Goal: Information Seeking & Learning: Learn about a topic

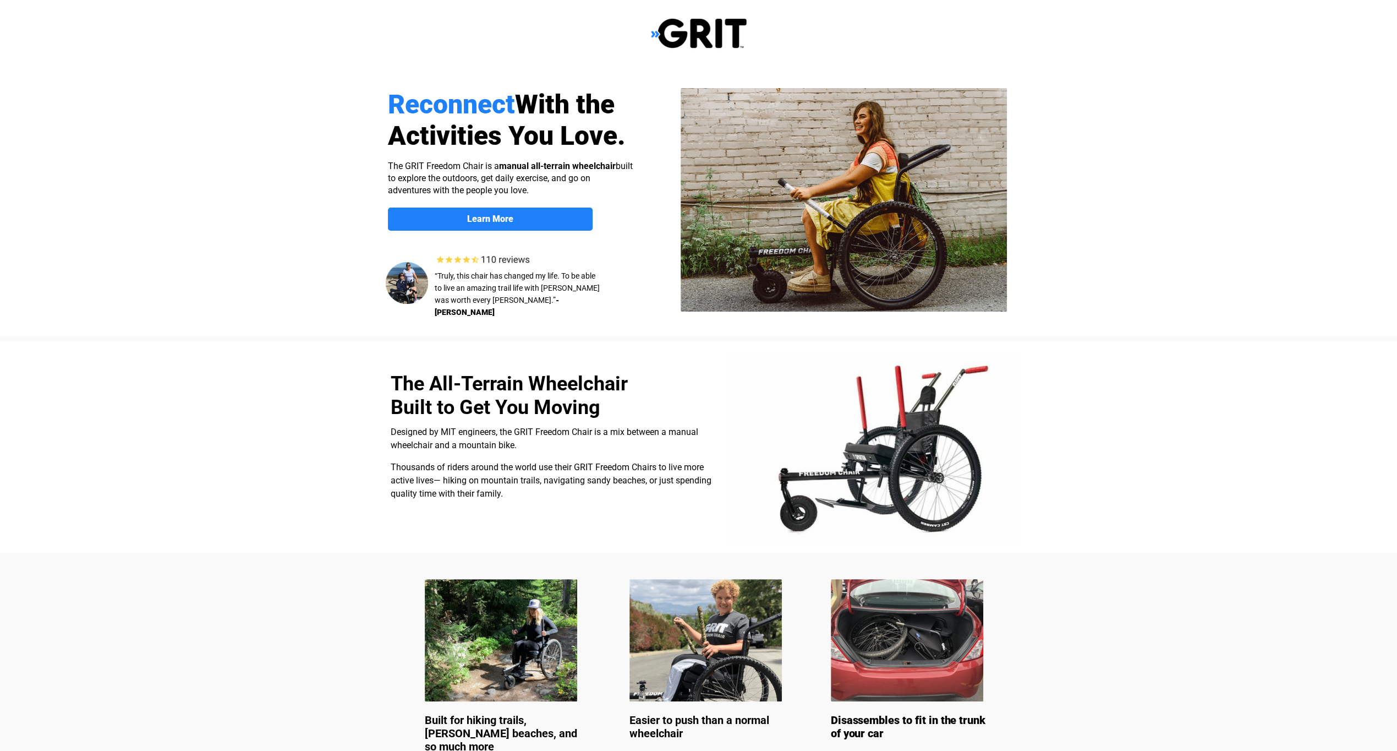
select select "US"
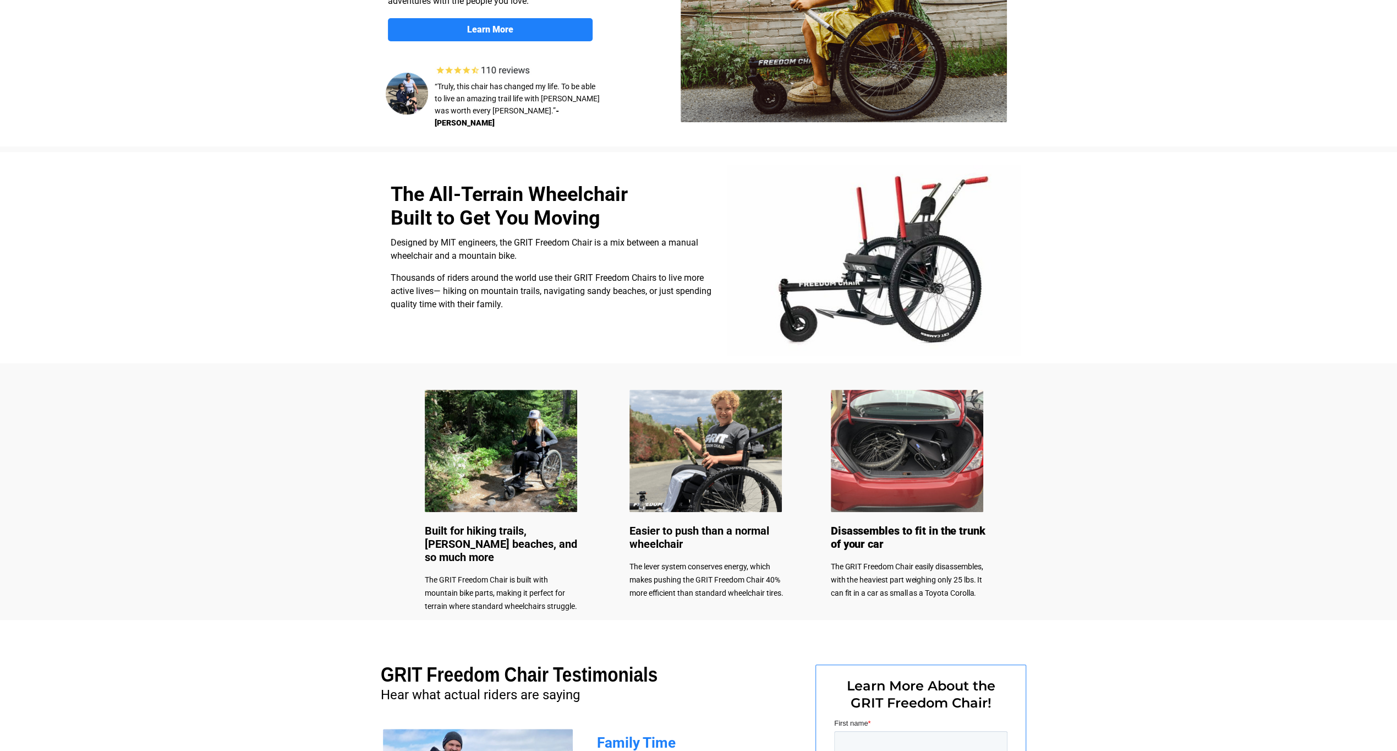
scroll to position [220, 0]
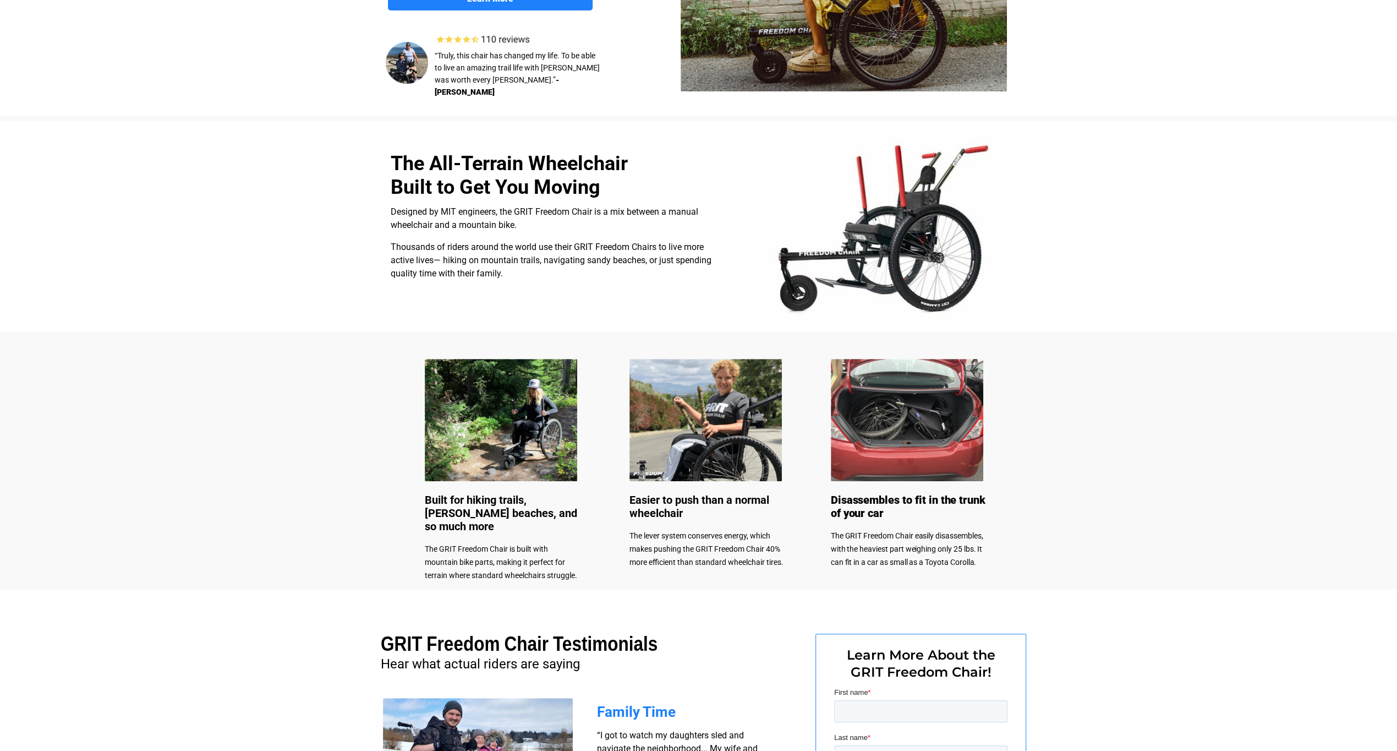
click at [879, 430] on img at bounding box center [907, 420] width 152 height 122
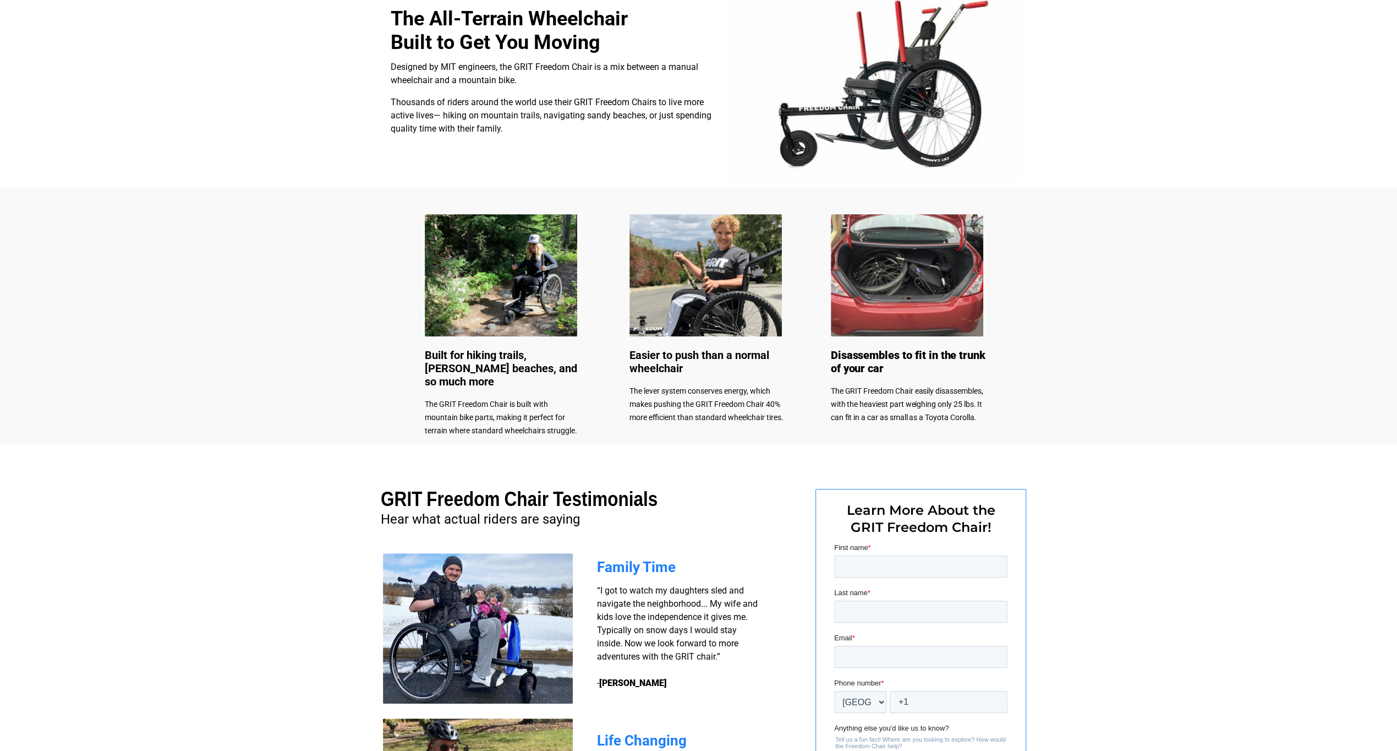
scroll to position [0, 0]
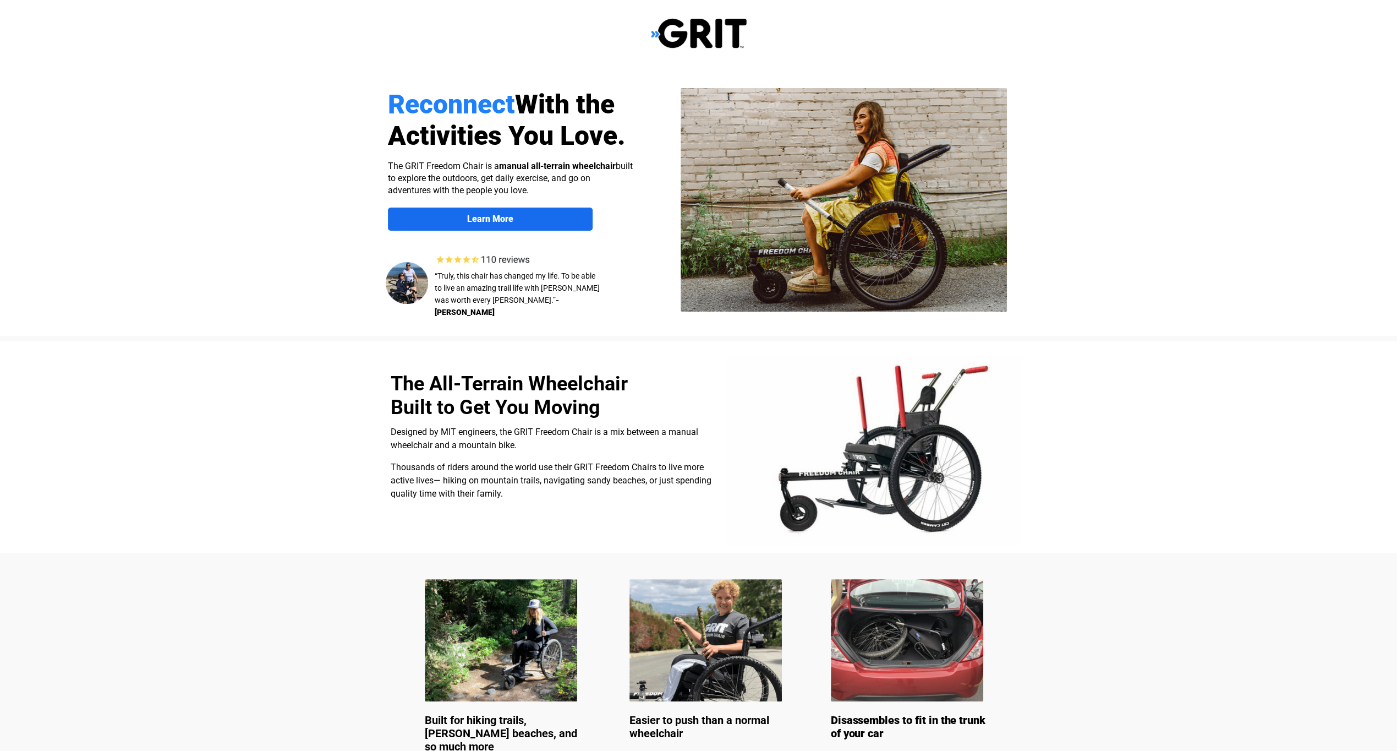
click at [481, 216] on strong "Learn More" at bounding box center [490, 219] width 46 height 10
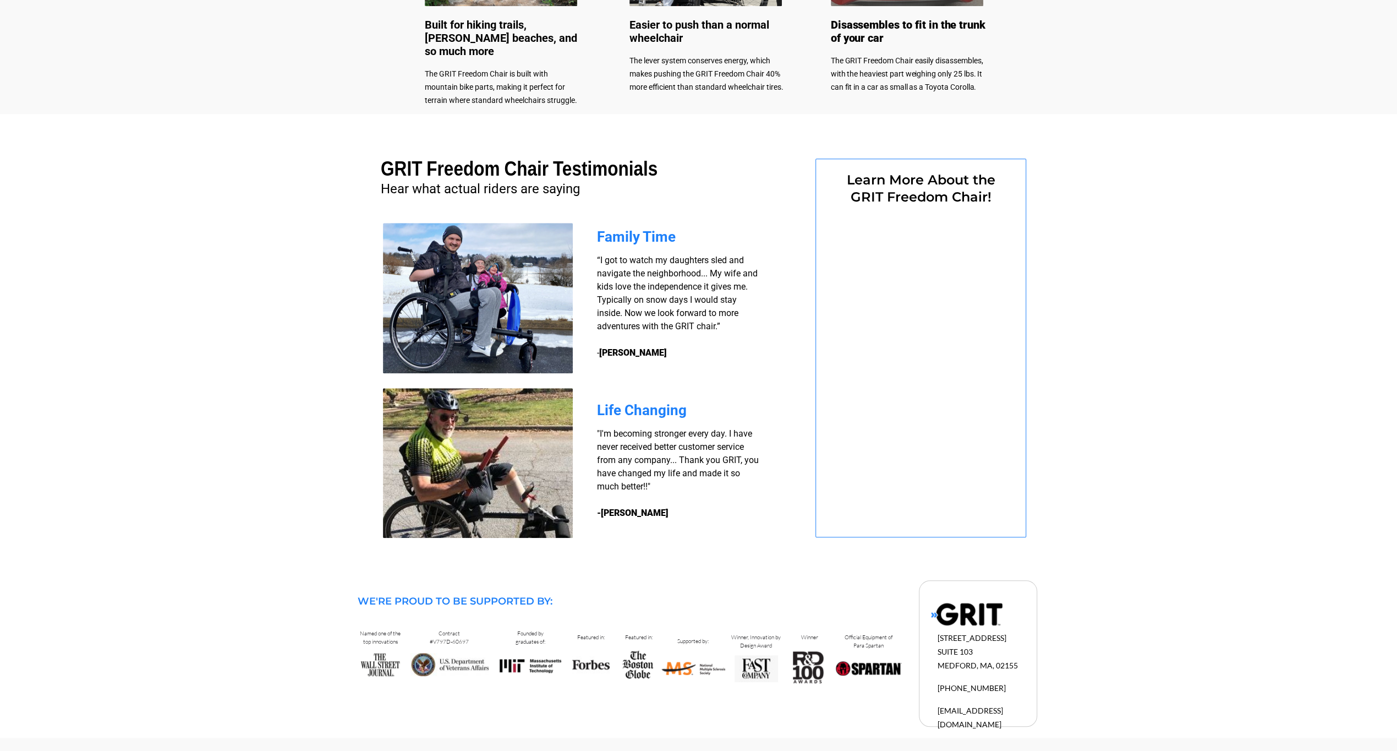
select select "US"
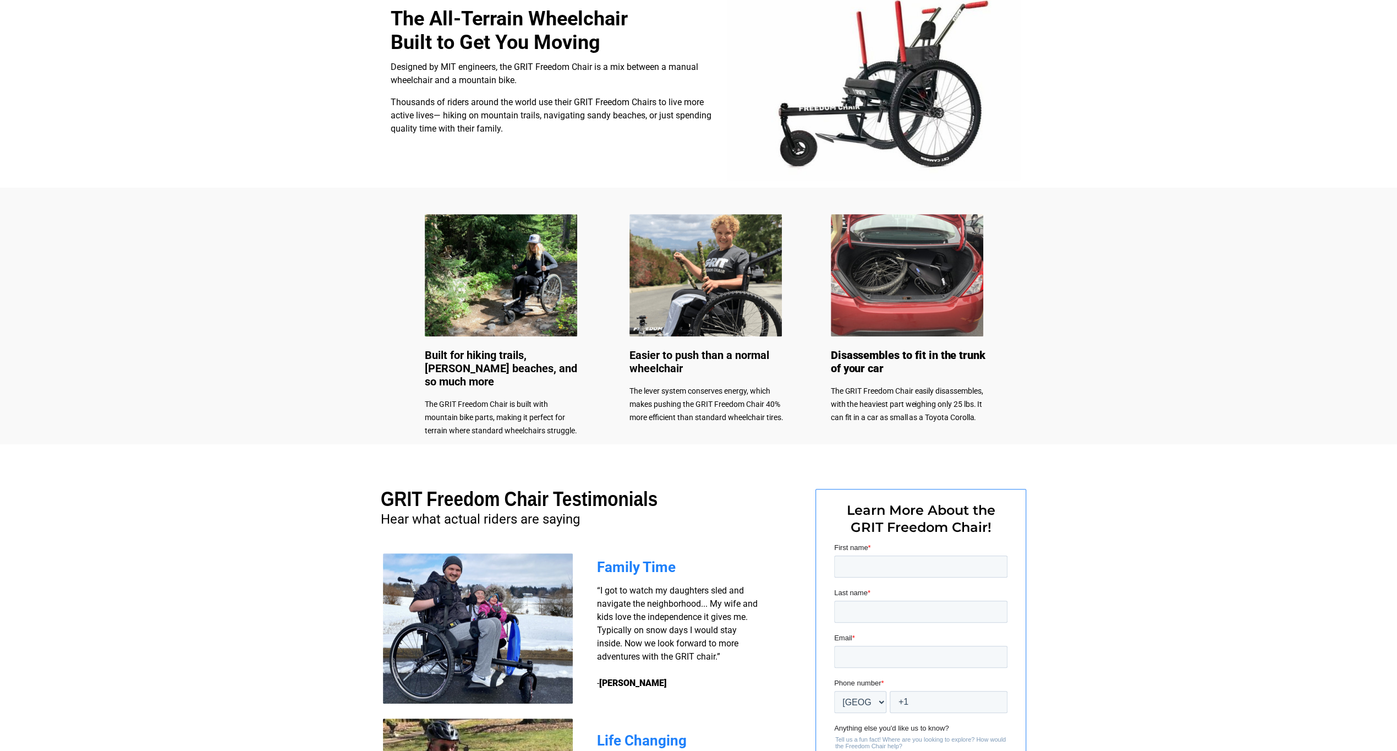
scroll to position [695, 0]
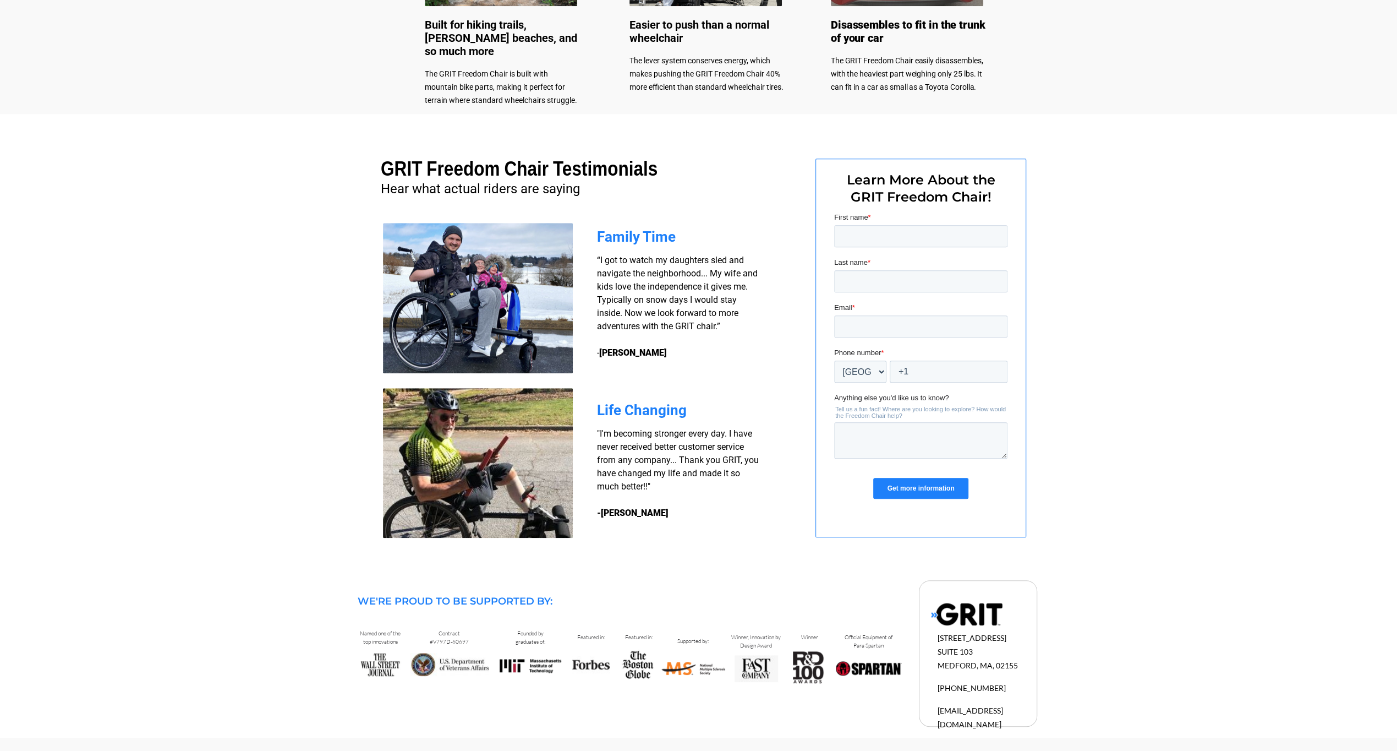
click at [899, 494] on input "Get more information" at bounding box center [920, 488] width 95 height 21
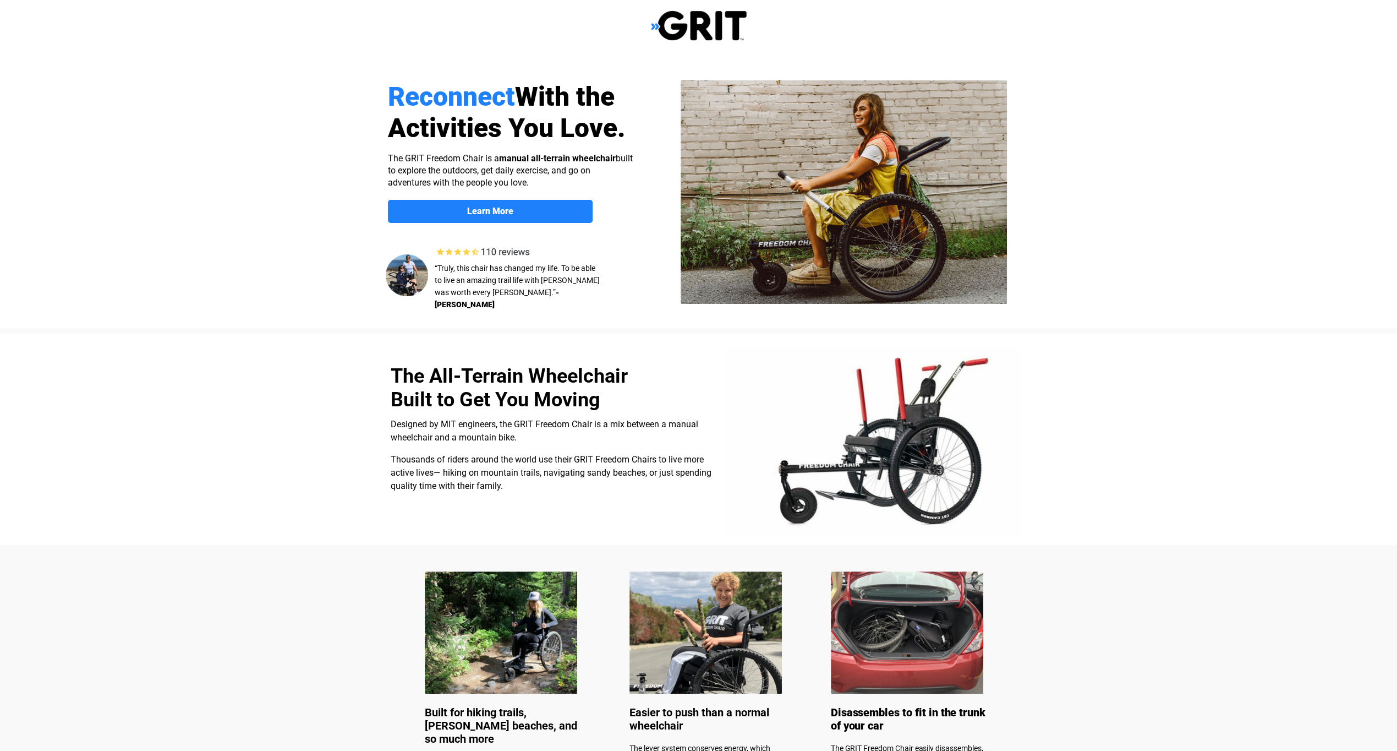
scroll to position [0, 0]
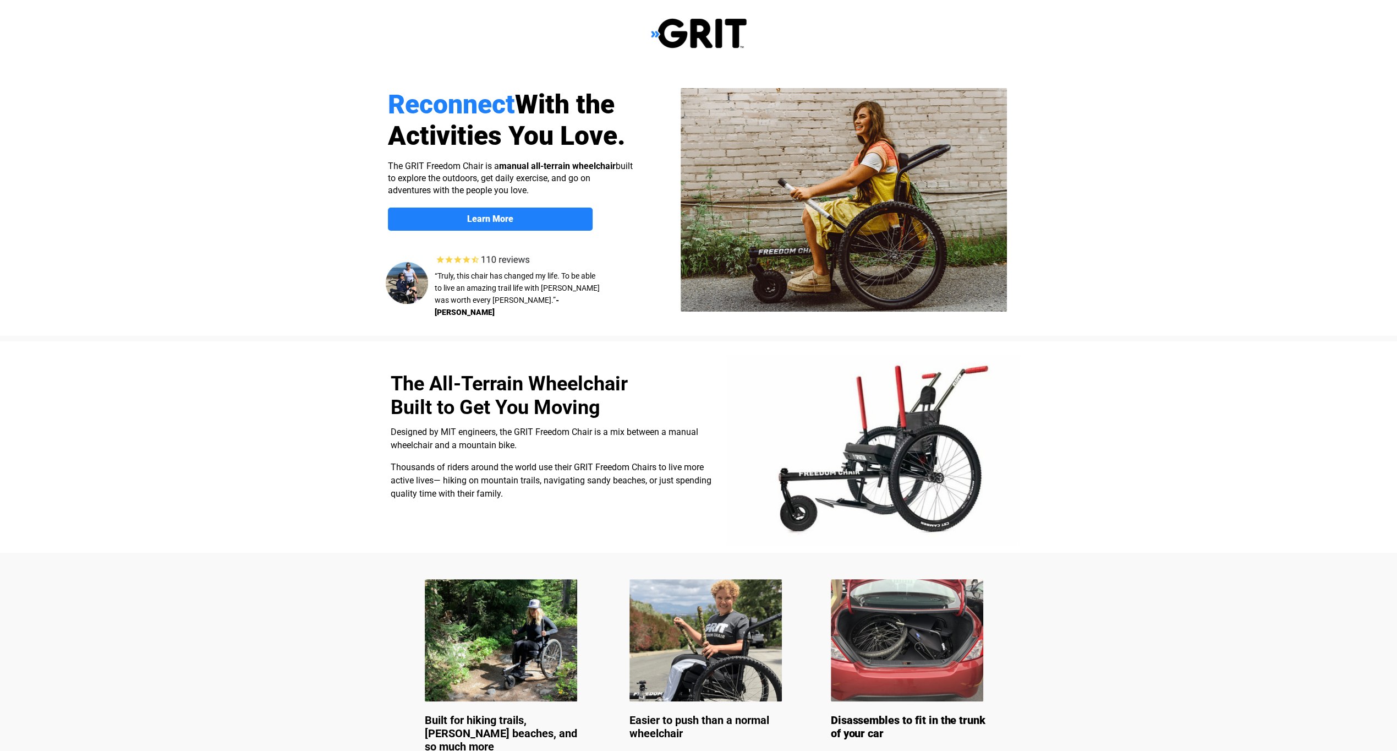
click at [507, 258] on img at bounding box center [486, 259] width 105 height 15
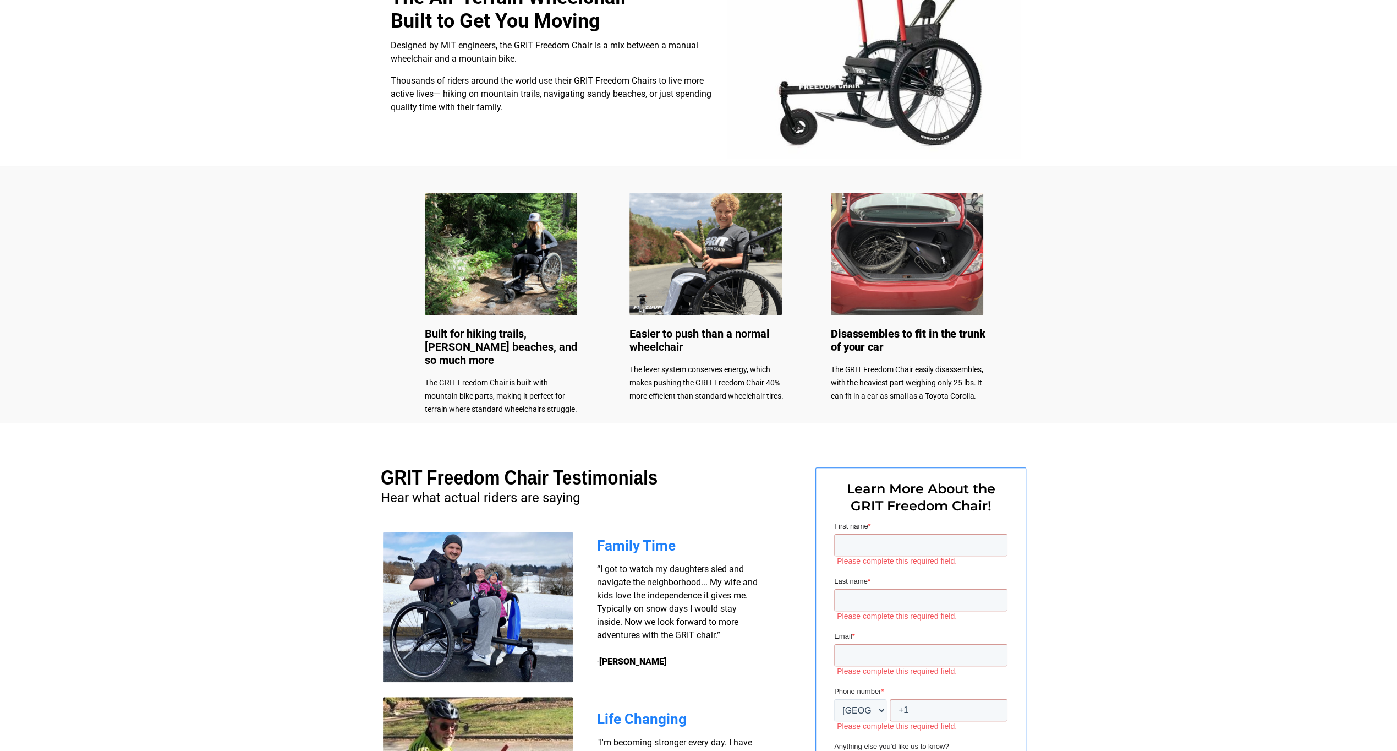
scroll to position [550, 0]
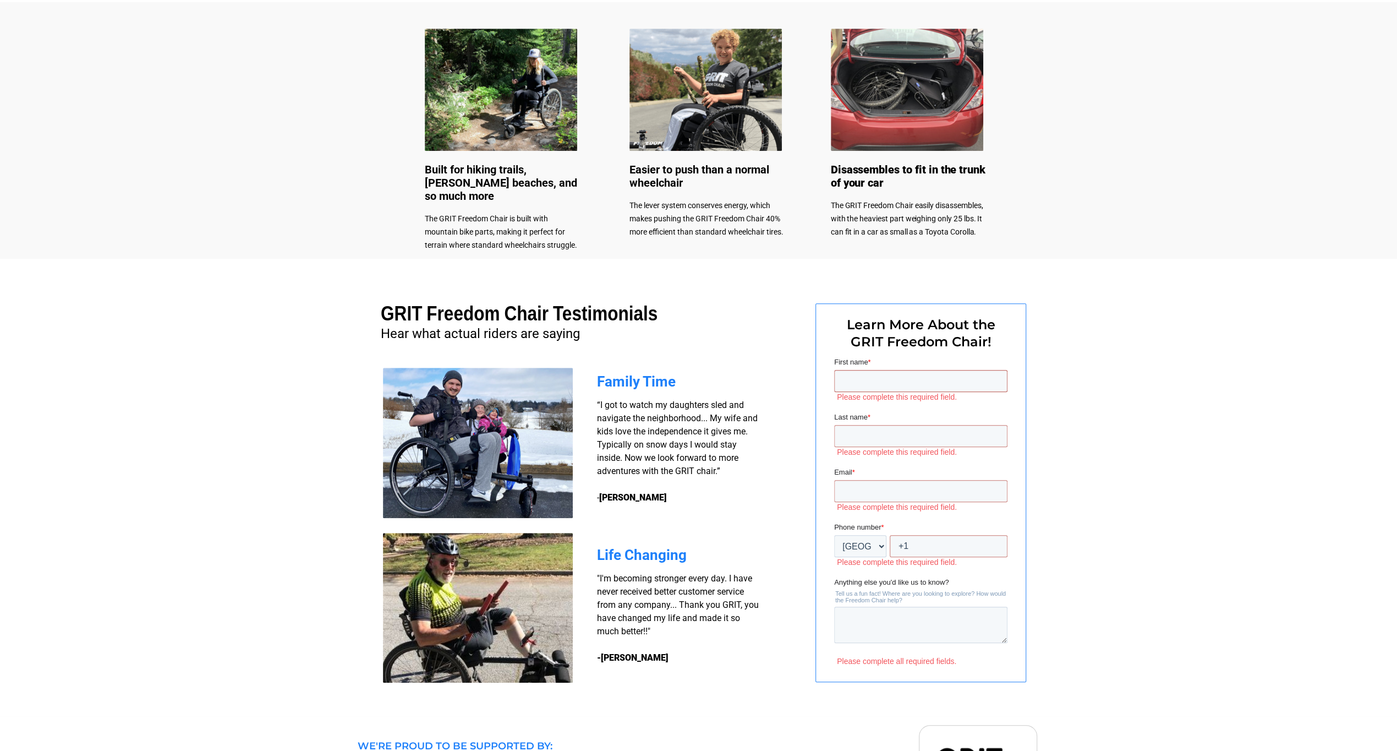
click at [876, 380] on input "First name *" at bounding box center [920, 381] width 173 height 22
type input "Max"
click at [962, 426] on input "Last name *" at bounding box center [920, 426] width 173 height 22
type input "Dietze"
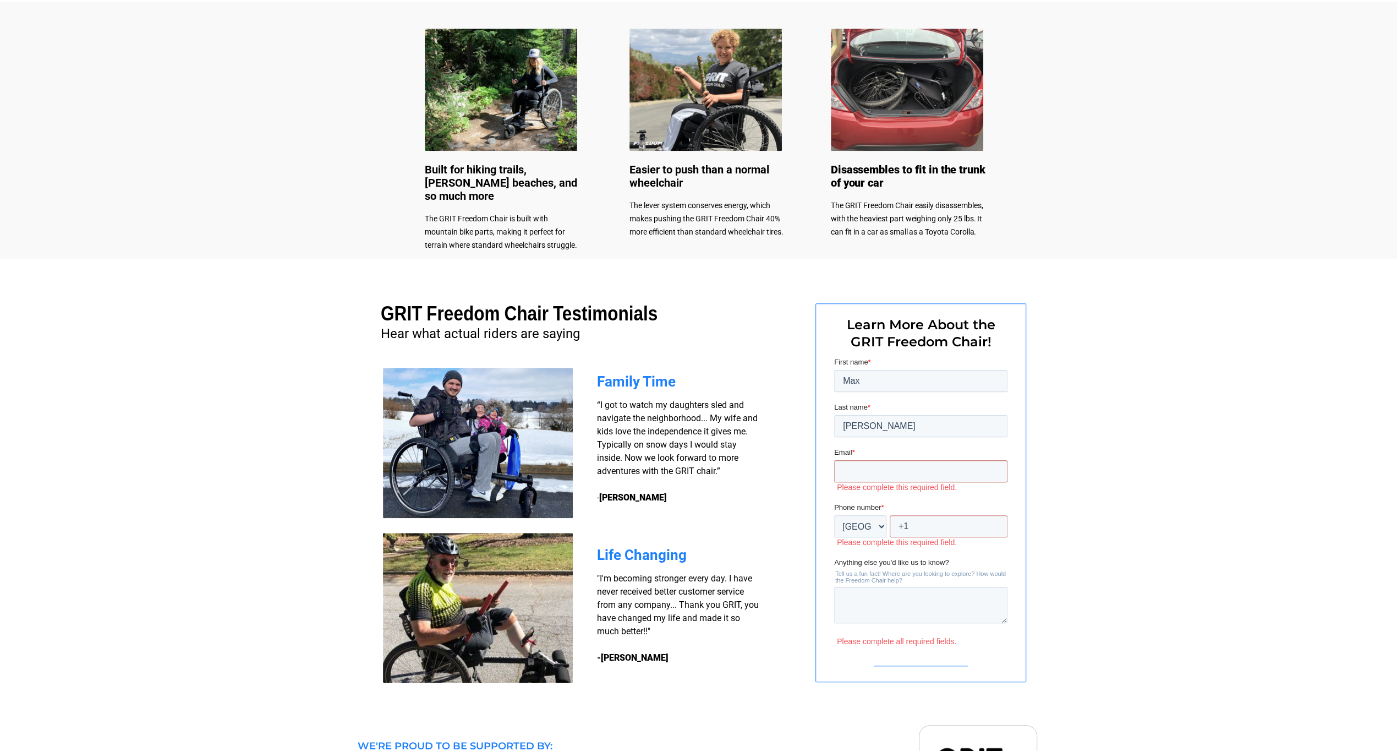
click at [919, 472] on input "Email *" at bounding box center [920, 471] width 173 height 22
type input "mdietze@suddenlink.net"
click at [918, 517] on input "+1" at bounding box center [948, 516] width 118 height 22
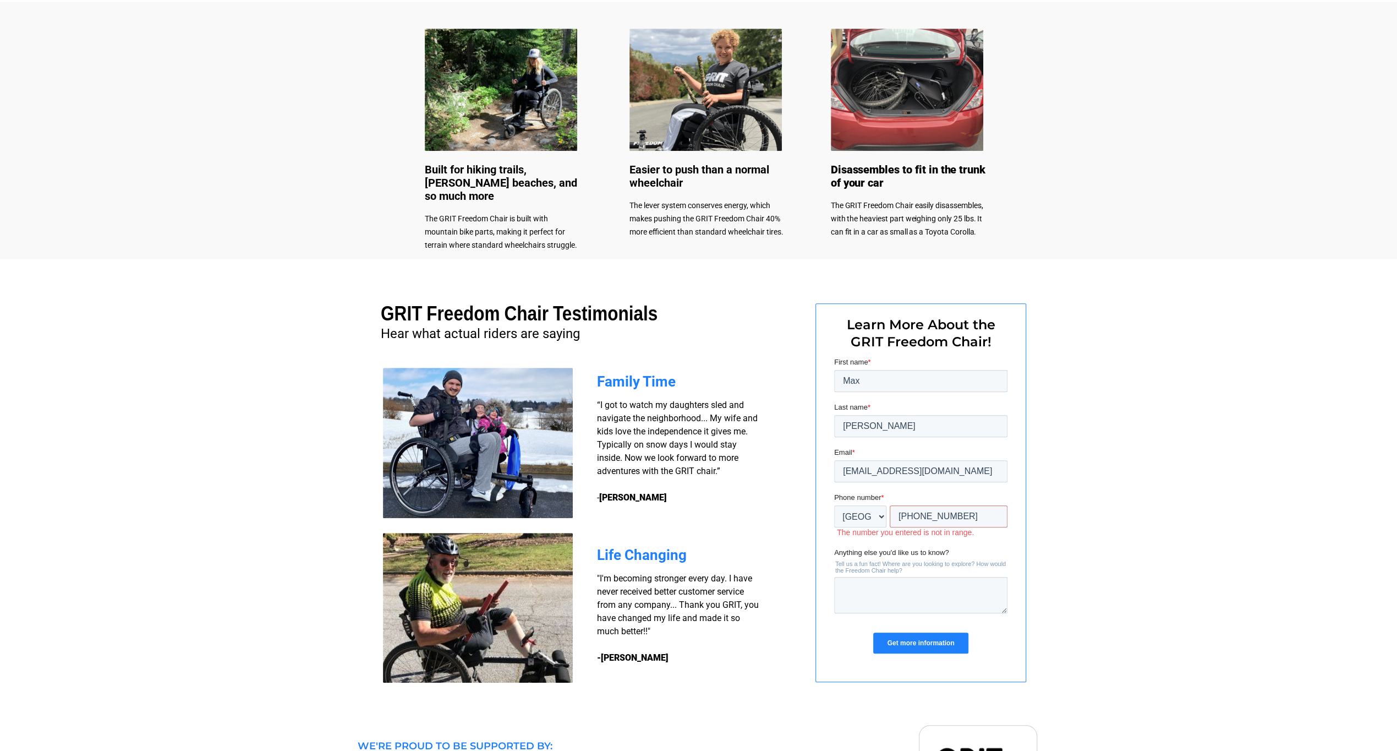
click at [960, 643] on input "Get more information" at bounding box center [920, 642] width 95 height 21
click at [948, 516] on input "+1 9999999" at bounding box center [948, 516] width 118 height 22
type input "+1"
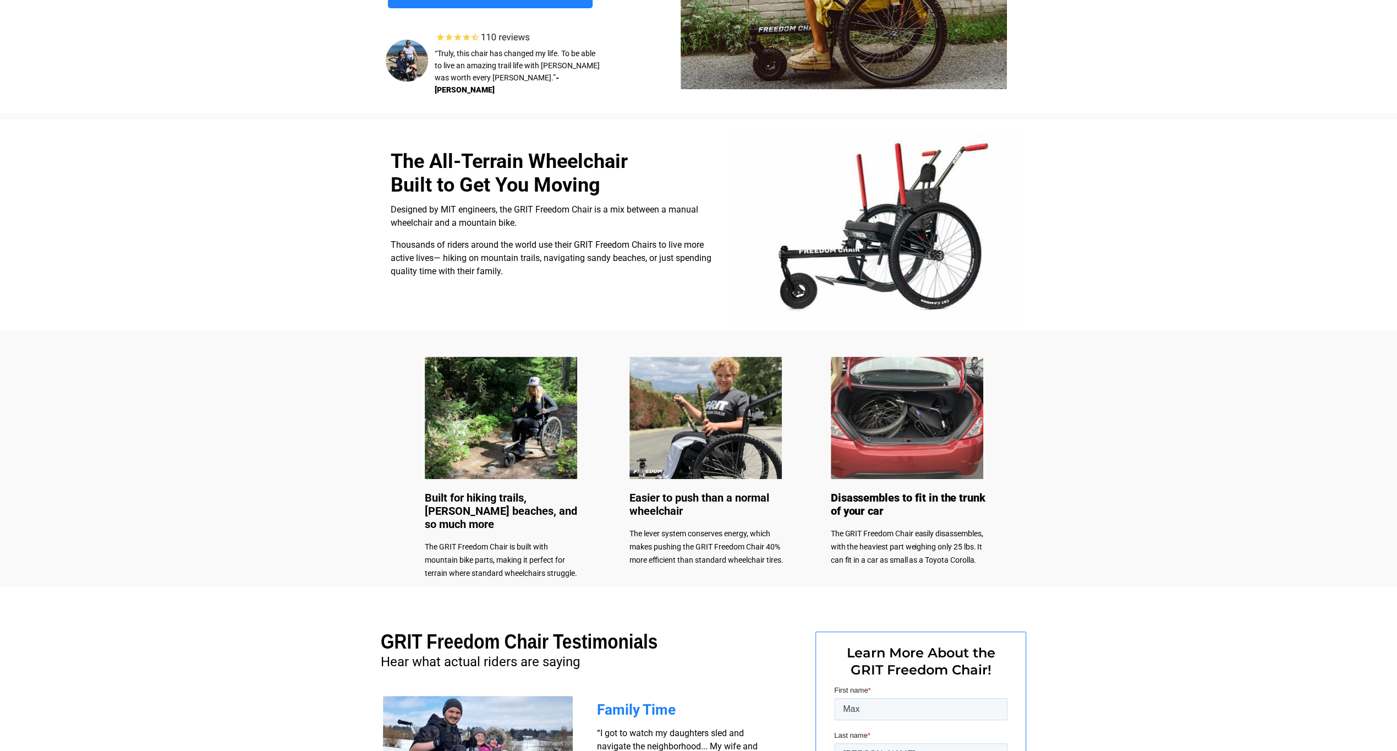
scroll to position [220, 0]
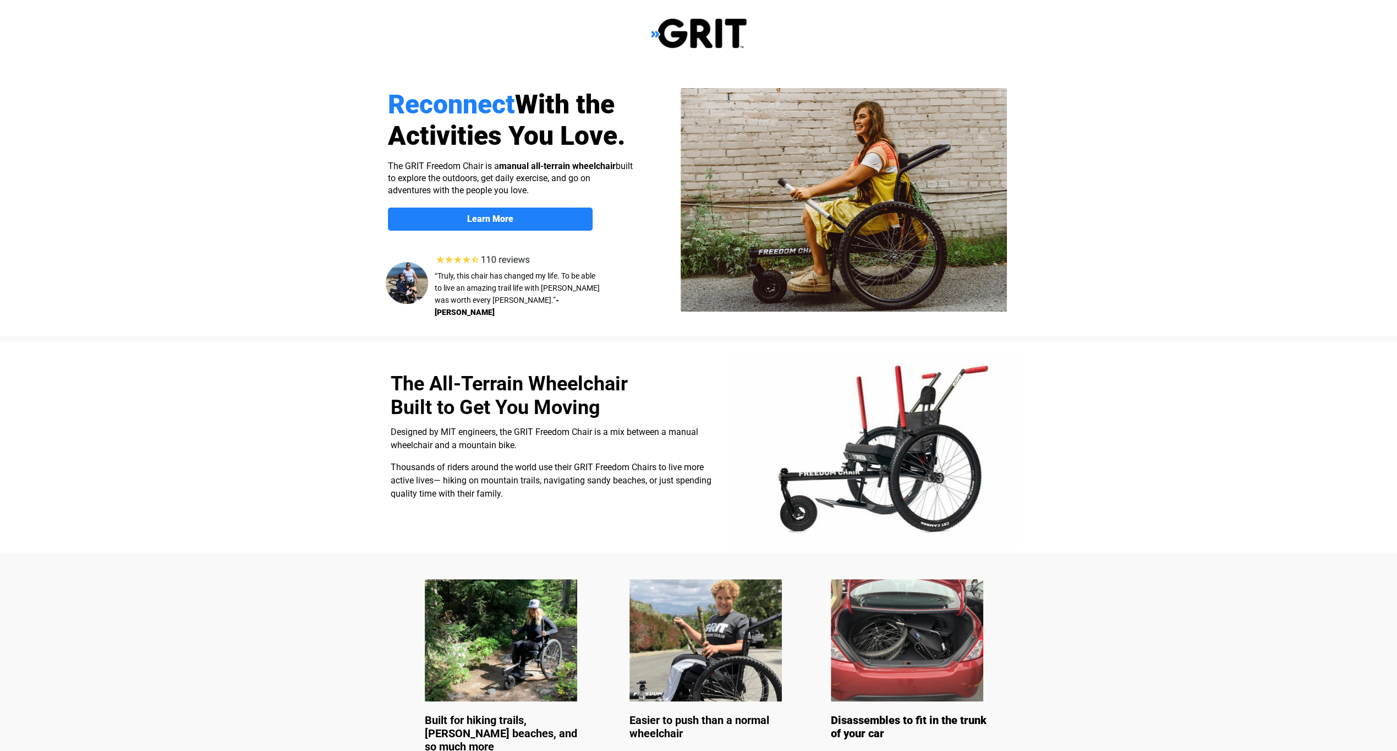
select select "US"
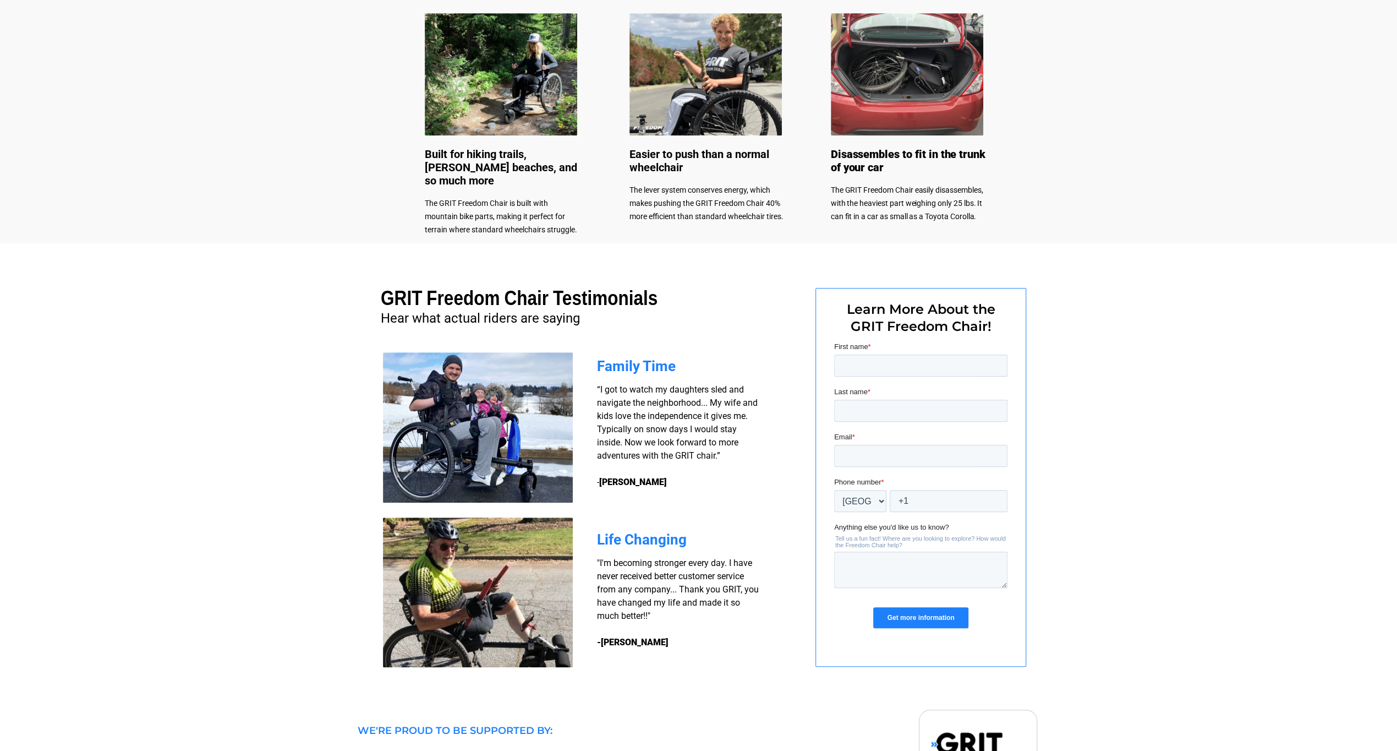
scroll to position [695, 0]
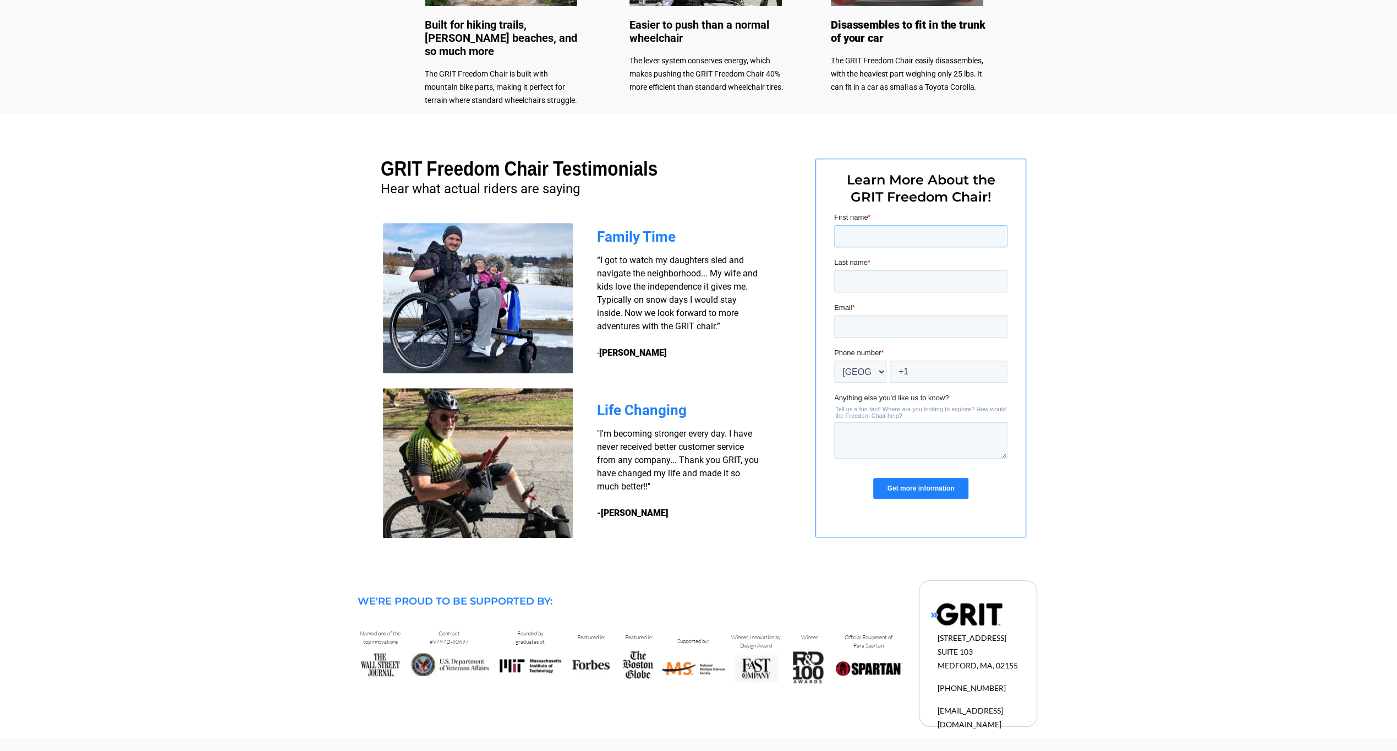
click at [864, 230] on input "First name *" at bounding box center [920, 236] width 173 height 22
type input "Max"
click at [883, 275] on input "Last name *" at bounding box center [920, 281] width 173 height 22
type input "Dietze"
click at [877, 322] on input "Email *" at bounding box center [920, 326] width 173 height 22
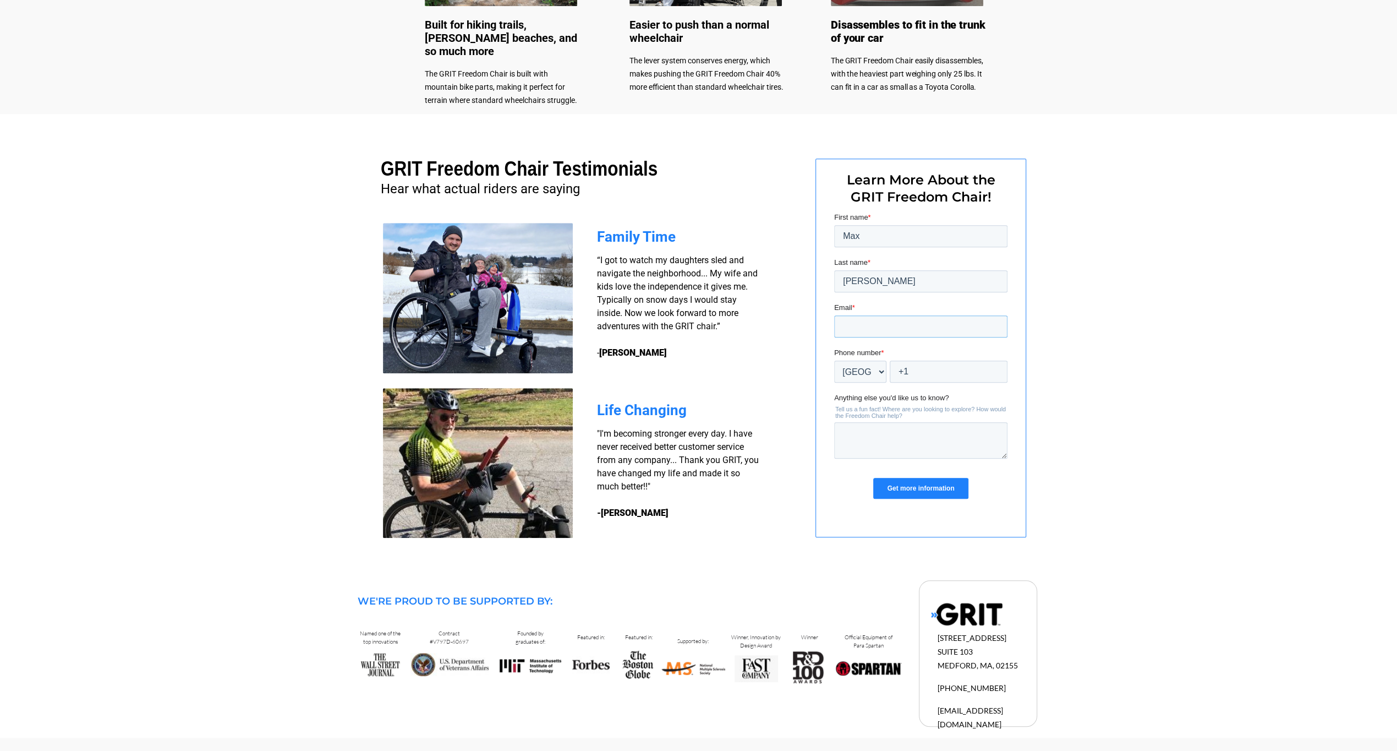
type input "mdietze@suddenlink.net"
click at [921, 374] on input "+1" at bounding box center [948, 371] width 118 height 22
click at [934, 371] on input "+1 555" at bounding box center [948, 371] width 118 height 22
click at [940, 369] on input "+1 555-5555" at bounding box center [948, 371] width 118 height 22
click at [943, 370] on input "+1 555-5555" at bounding box center [948, 371] width 118 height 22
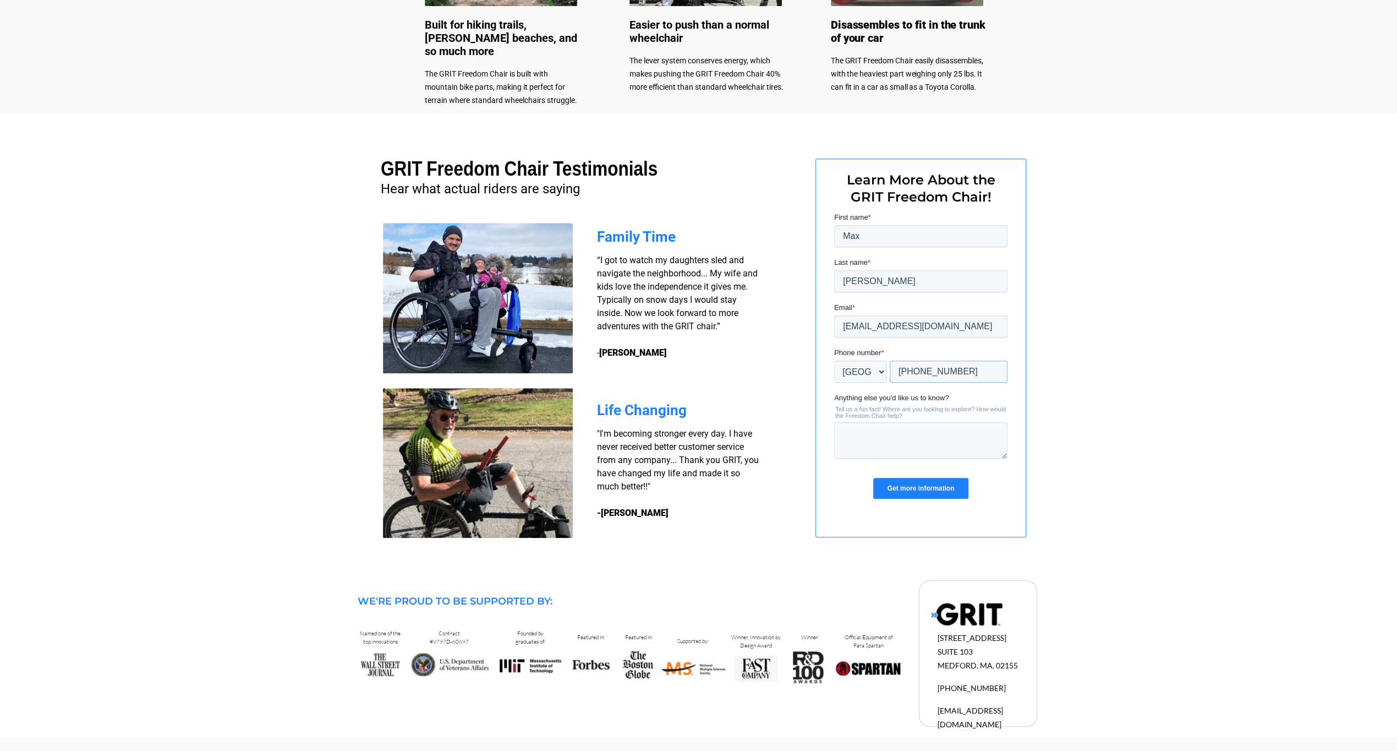
type input "+1 555-555-5555"
click at [911, 487] on input "Get more information" at bounding box center [920, 488] width 95 height 21
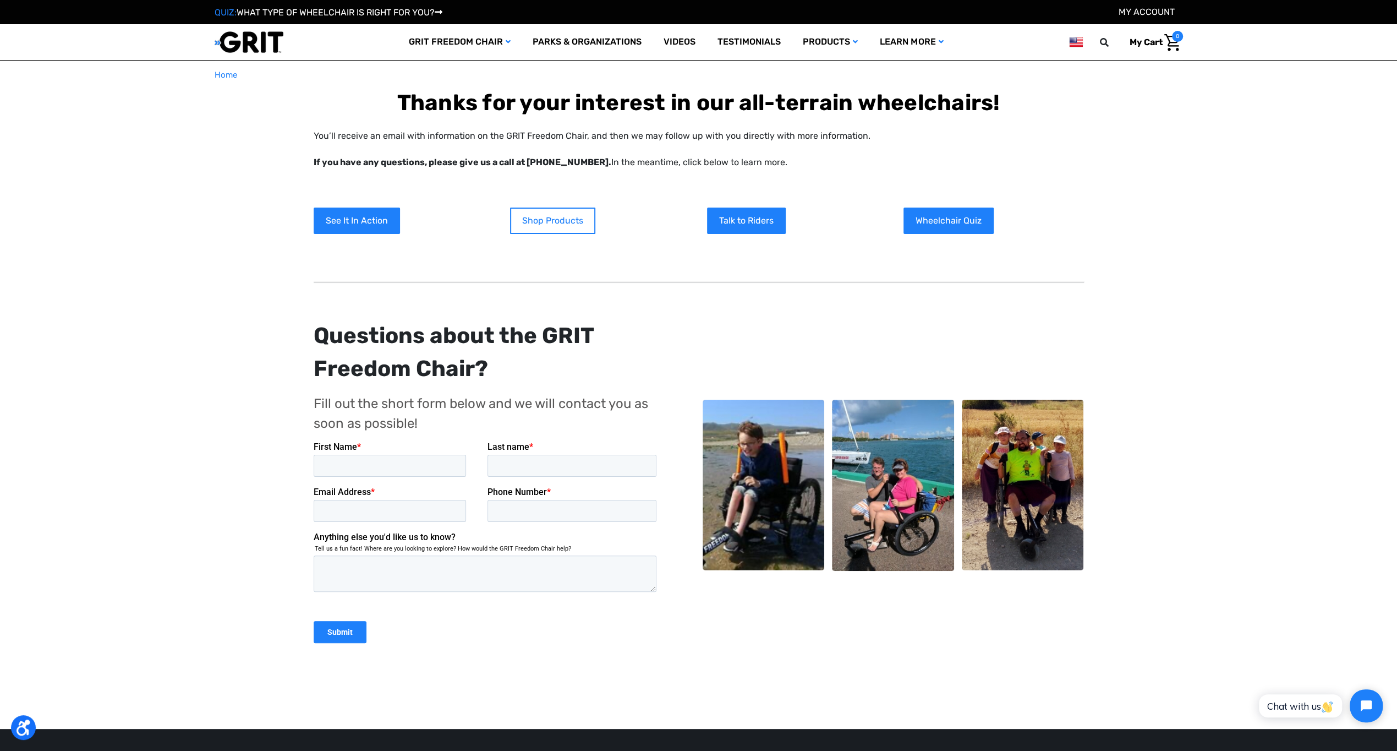
click at [586, 217] on link "Shop Products" at bounding box center [552, 220] width 85 height 26
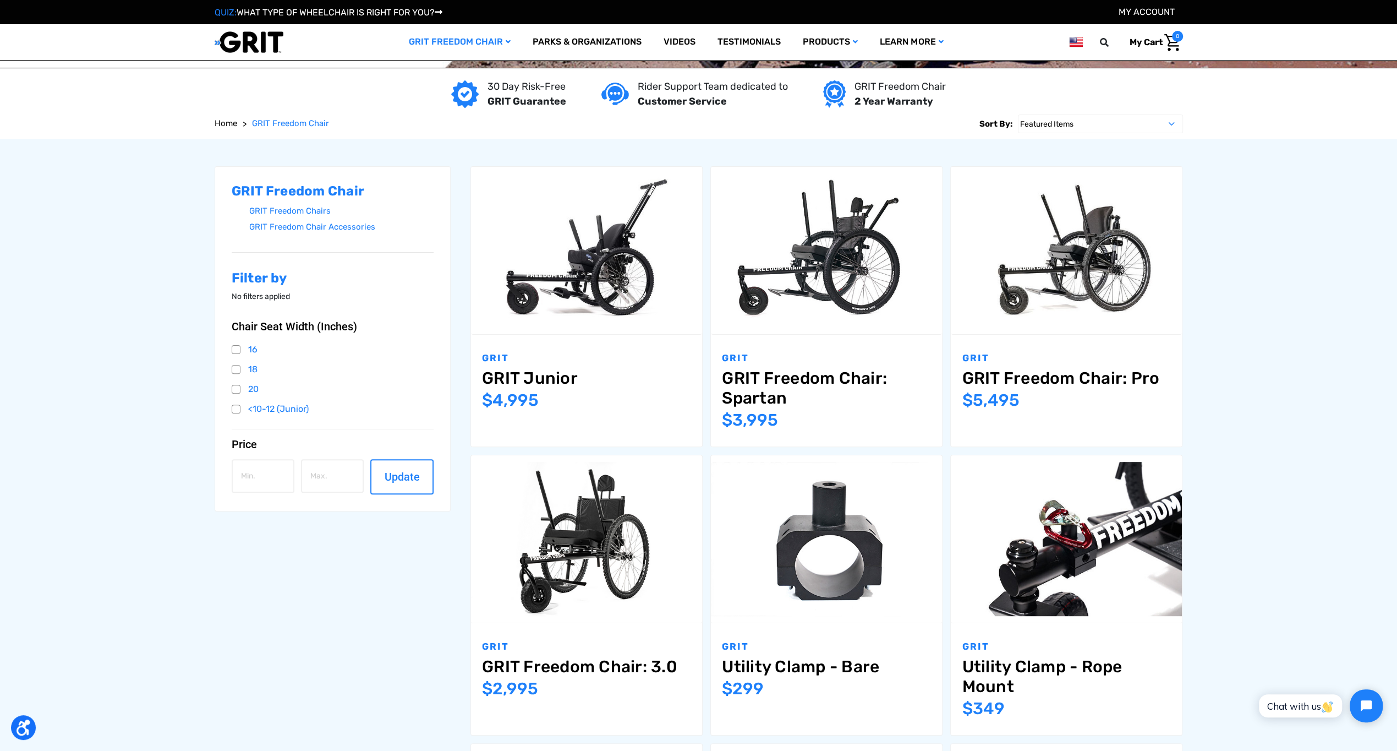
scroll to position [220, 0]
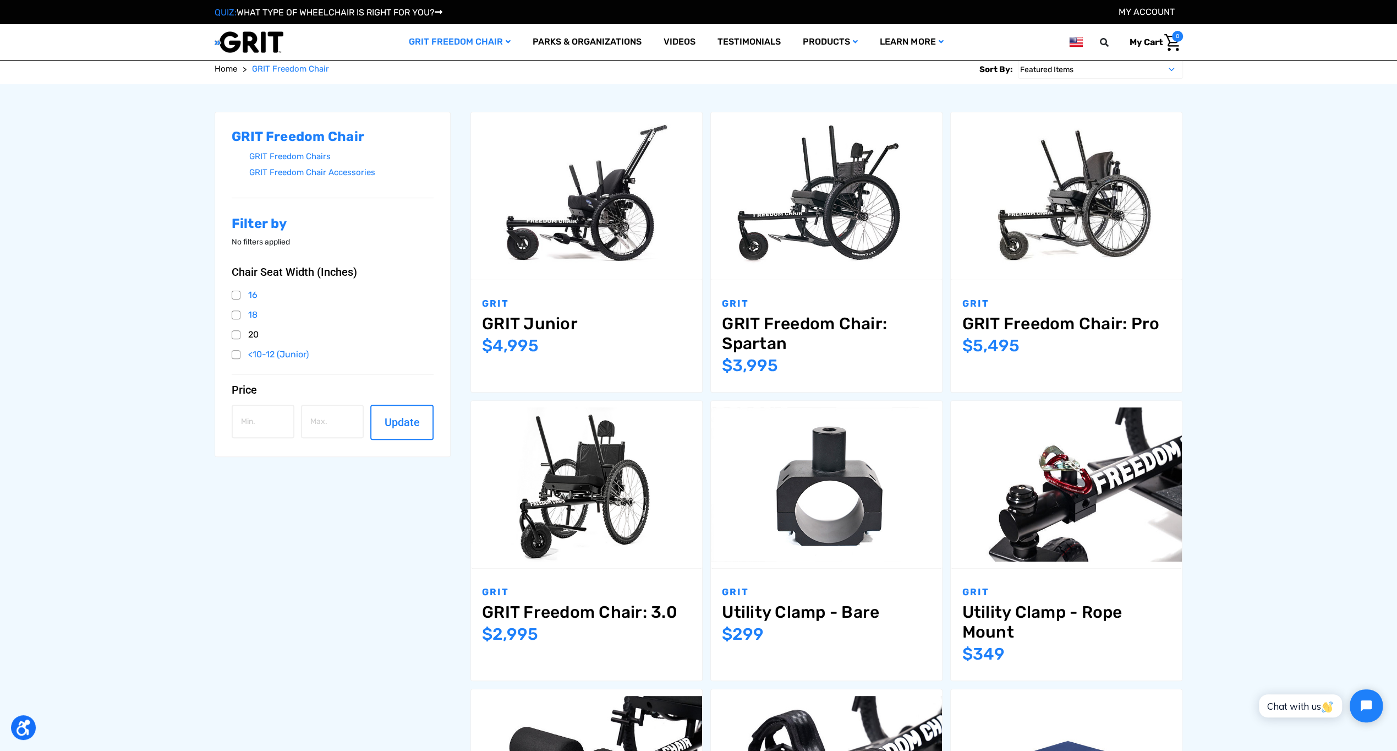
click at [234, 335] on link "20" at bounding box center [333, 334] width 202 height 17
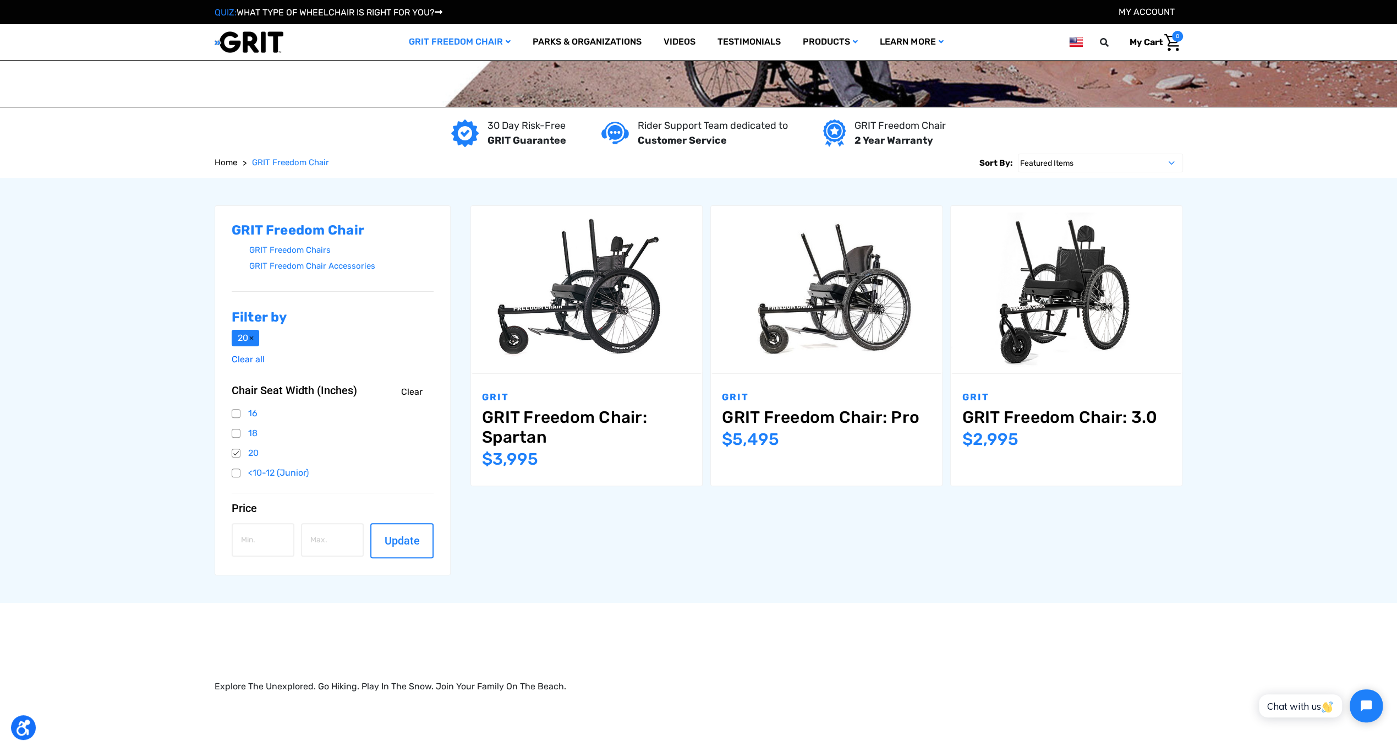
scroll to position [165, 0]
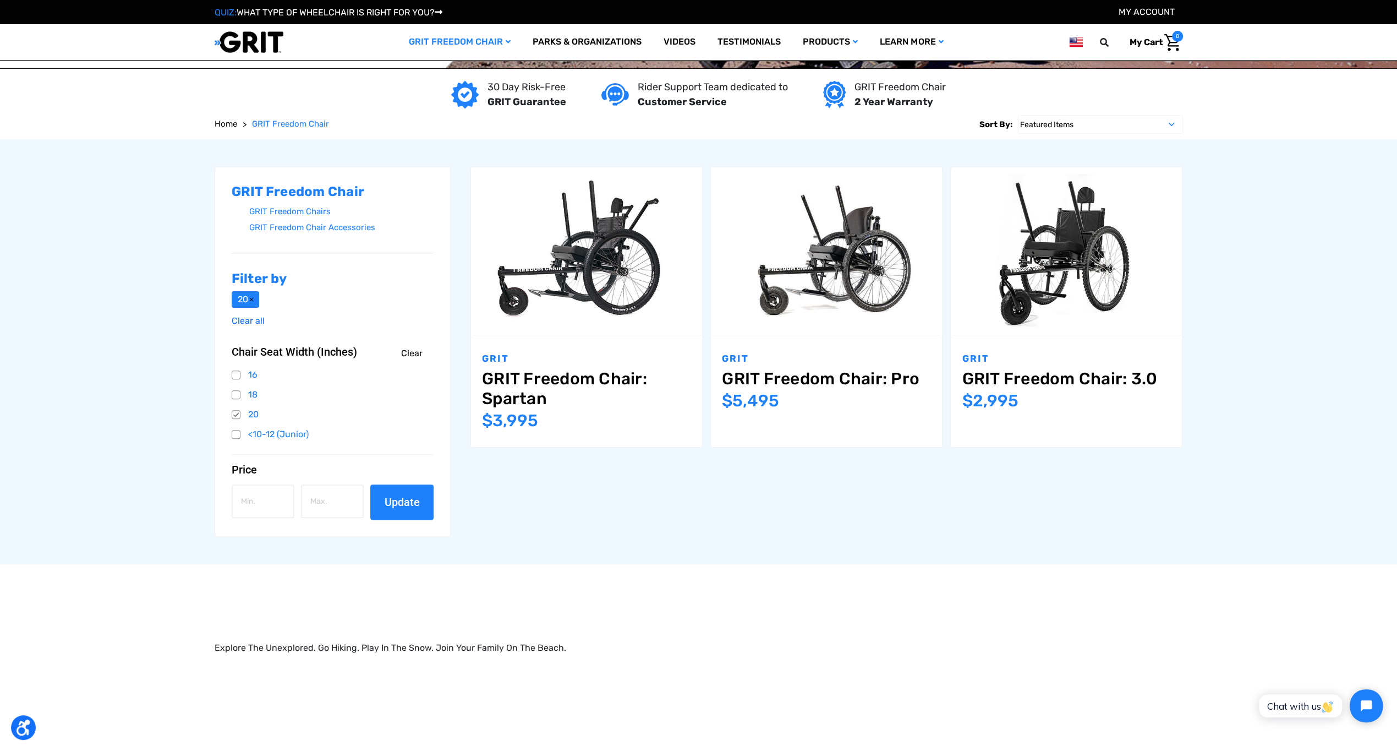
click at [397, 504] on button "Update" at bounding box center [401, 501] width 63 height 35
type input "1"
click at [280, 499] on input "1" at bounding box center [263, 501] width 63 height 34
click at [251, 499] on input "1" at bounding box center [263, 501] width 63 height 34
type input "1000"
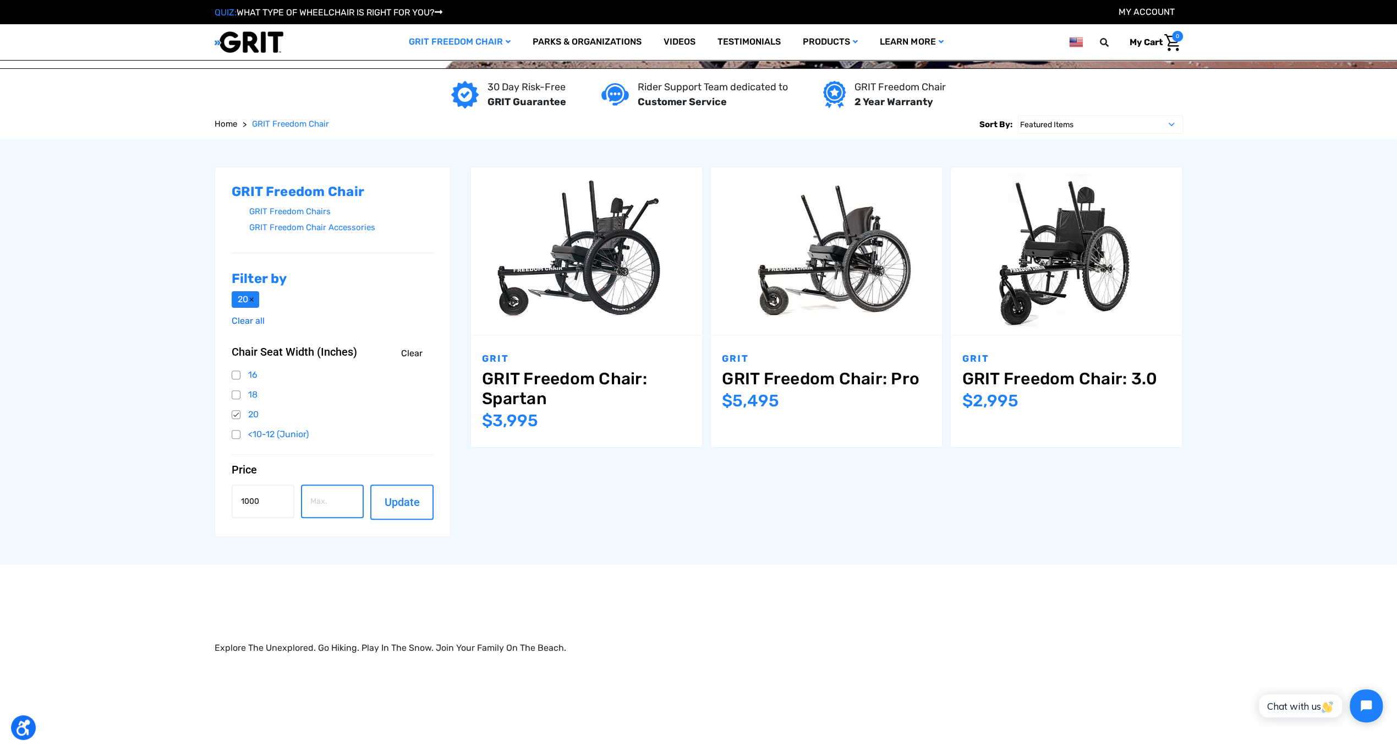
click at [331, 499] on input "number" at bounding box center [332, 501] width 63 height 34
click at [398, 497] on button "Update" at bounding box center [401, 501] width 63 height 35
click at [407, 504] on button "Update" at bounding box center [401, 501] width 63 height 35
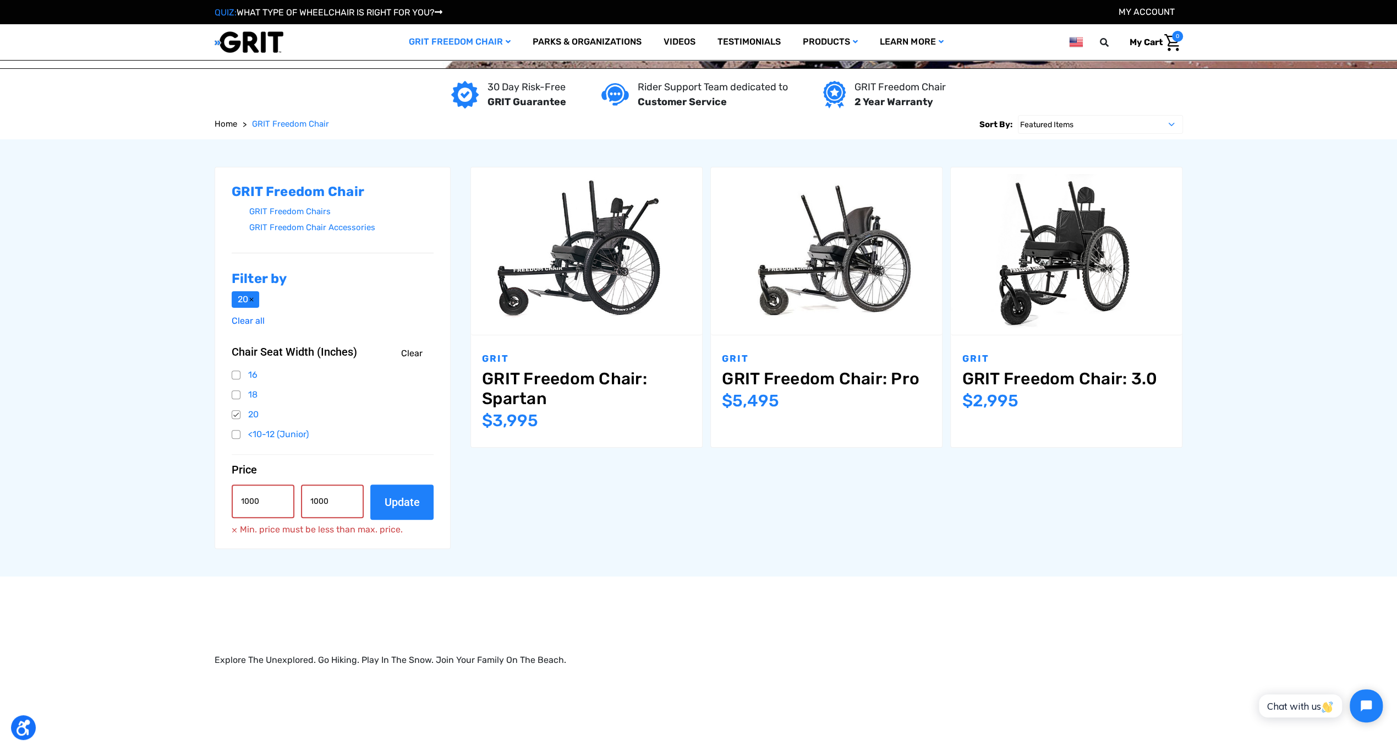
click at [391, 494] on button "Update" at bounding box center [401, 501] width 63 height 35
click at [336, 503] on input "1000" at bounding box center [332, 501] width 63 height 34
type input "1"
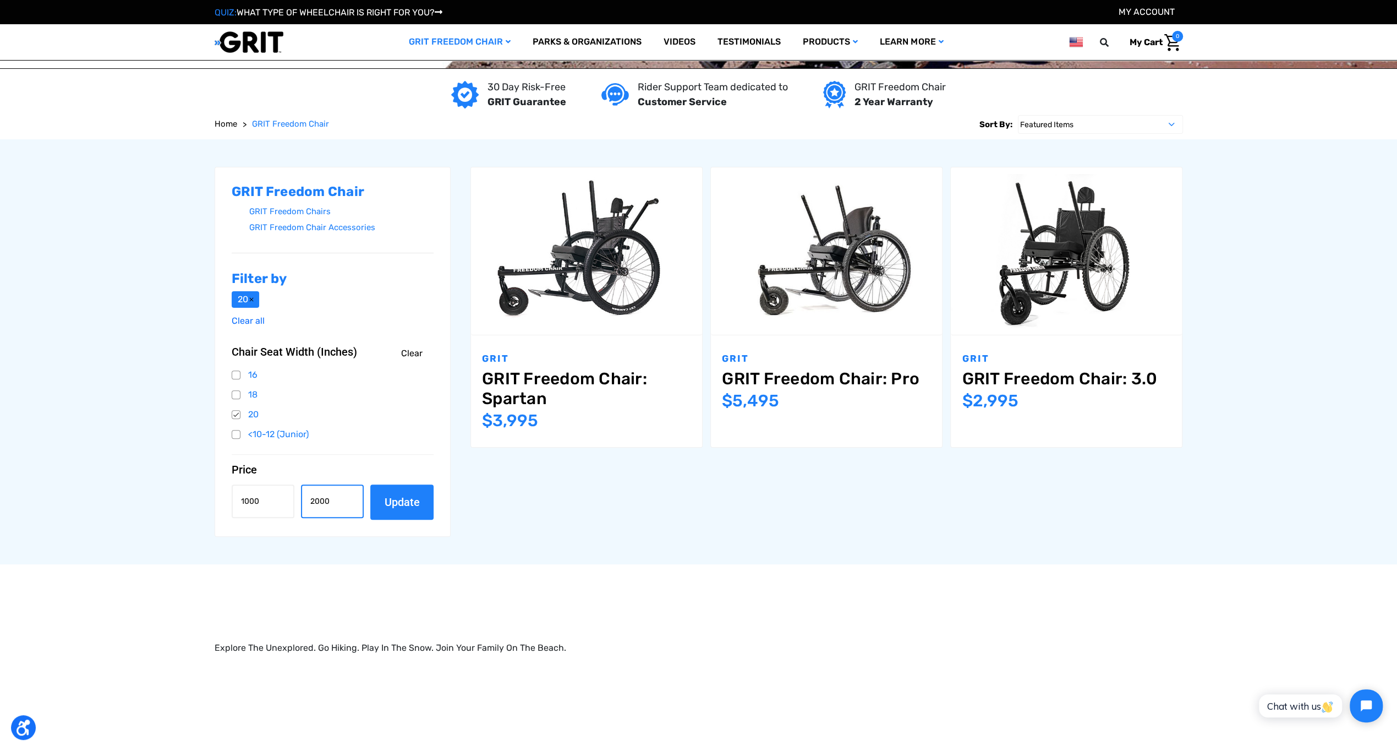
type input "2000"
click at [399, 500] on button "Update" at bounding box center [401, 501] width 63 height 35
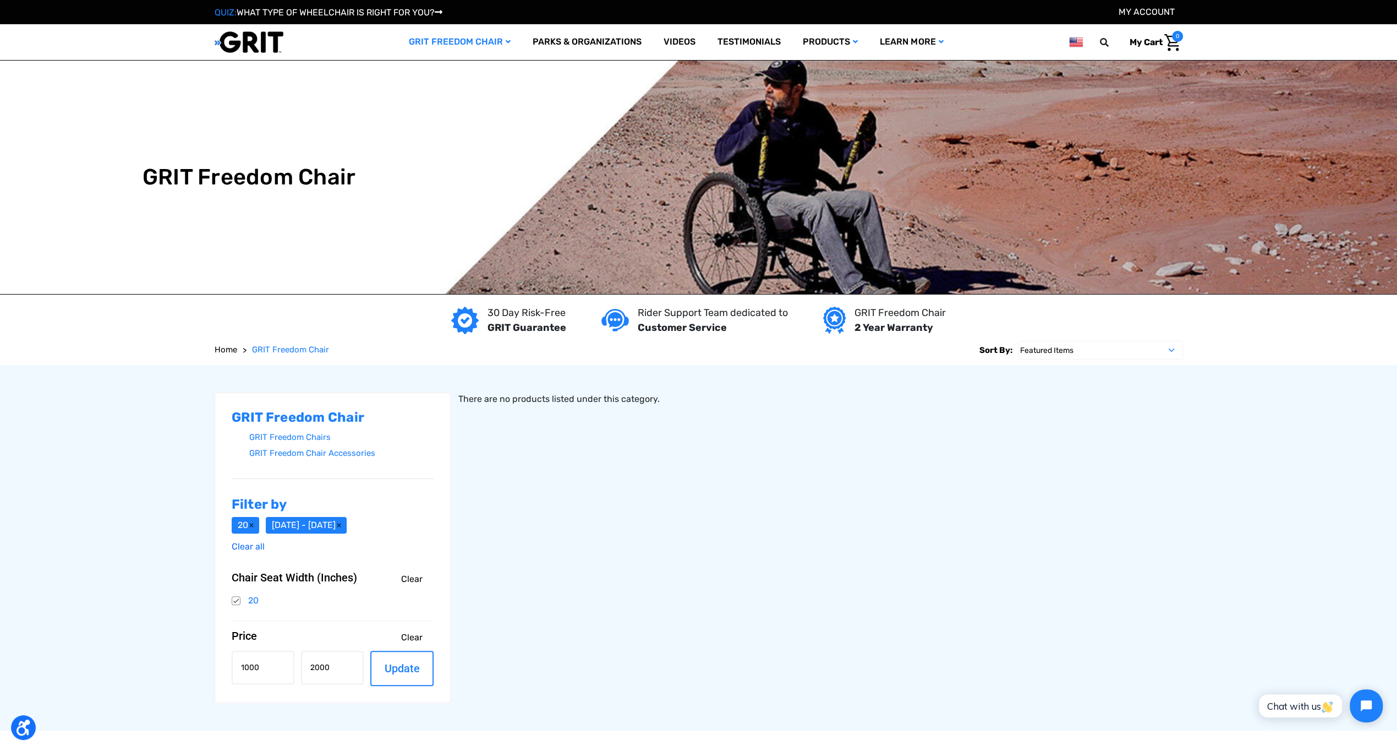
drag, startPoint x: 551, startPoint y: 453, endPoint x: 619, endPoint y: 352, distance: 122.2
